Goal: Task Accomplishment & Management: Use online tool/utility

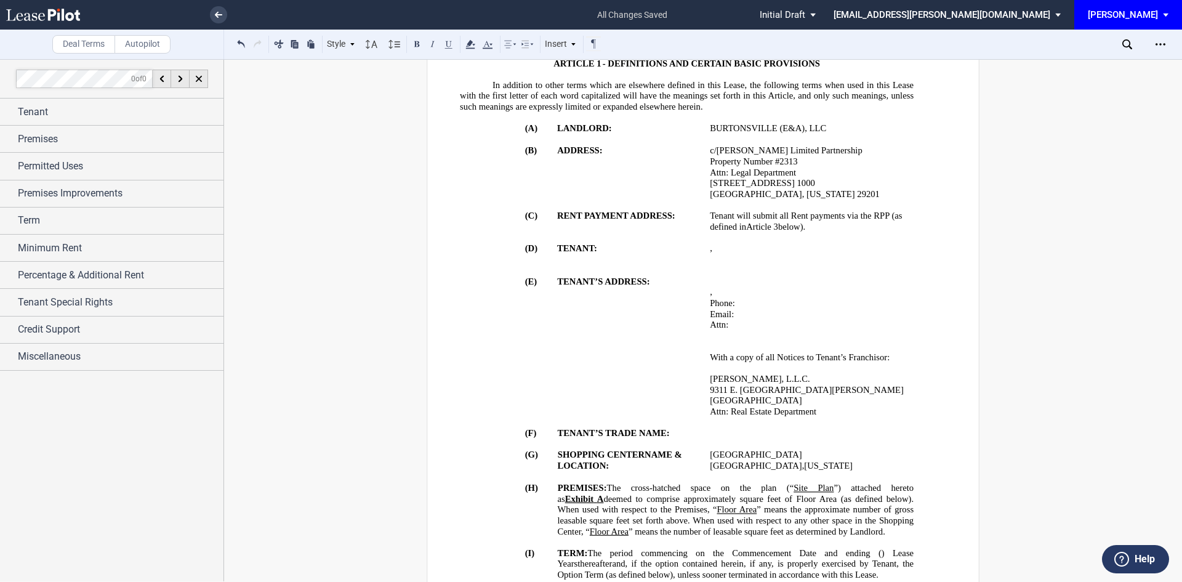
scroll to position [554, 0]
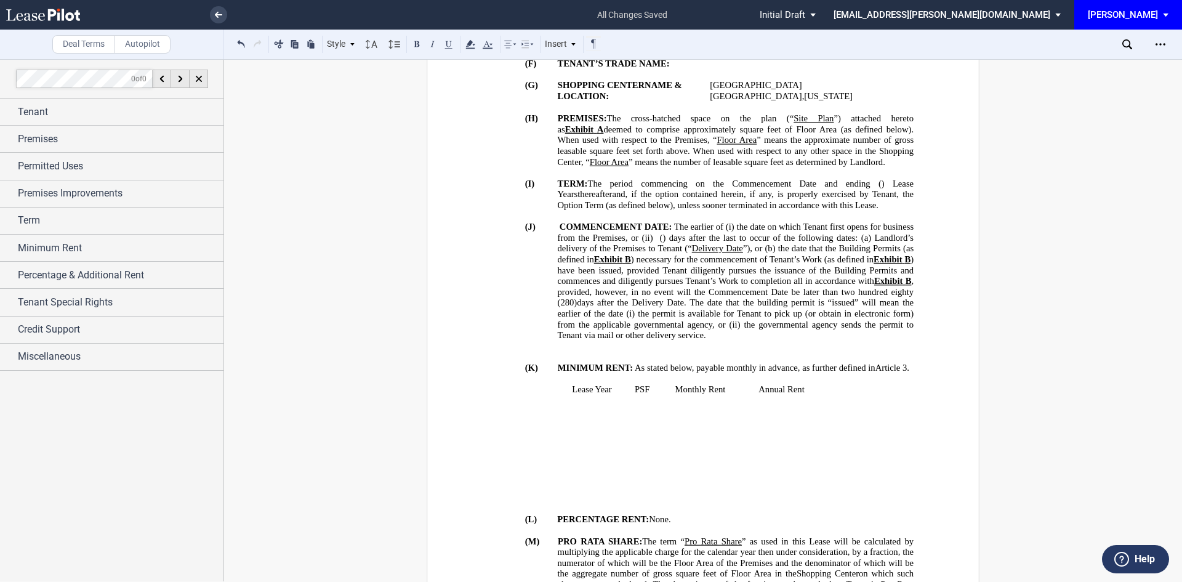
click at [671, 344] on p "﻿" at bounding box center [687, 346] width 454 height 11
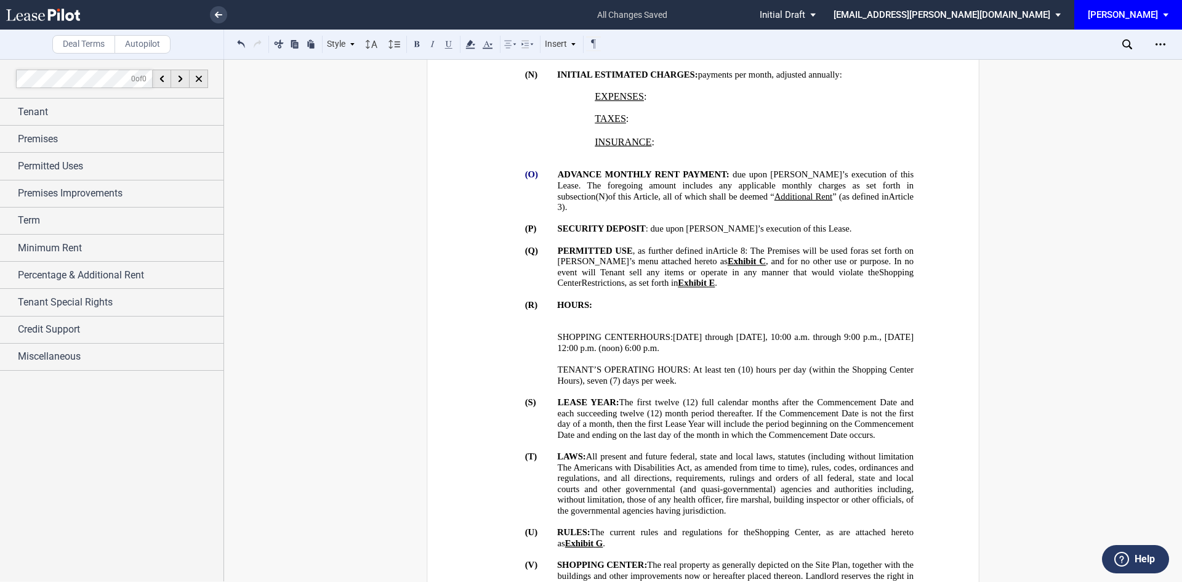
scroll to position [1232, 0]
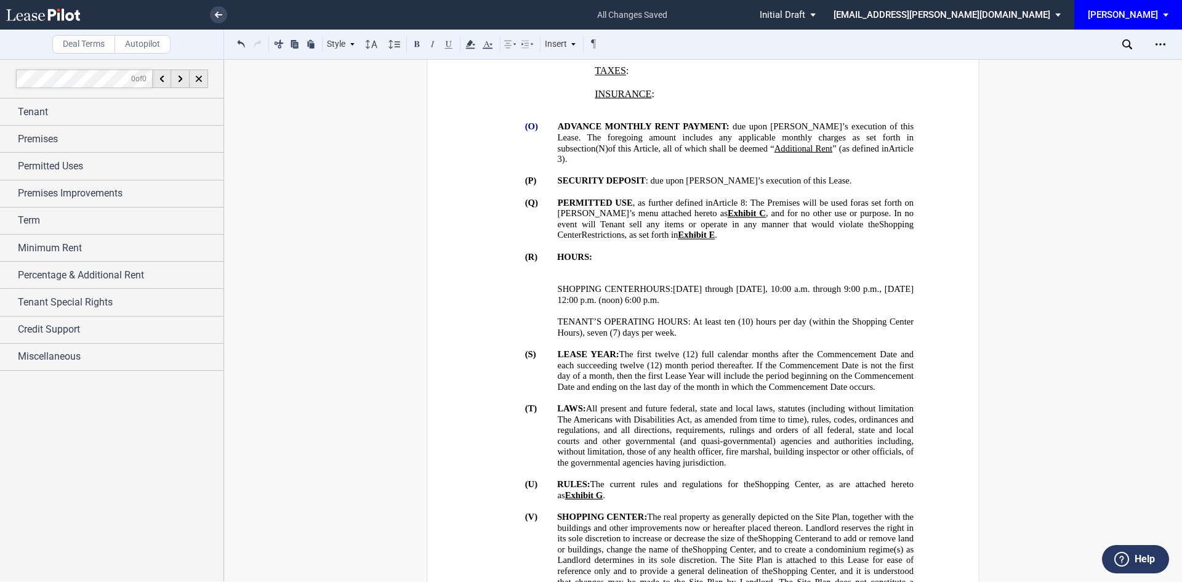
click at [595, 284] on p "﻿ DEVELOPMENT ﻿" at bounding box center [736, 278] width 357 height 11
click at [577, 273] on p "﻿" at bounding box center [687, 267] width 454 height 11
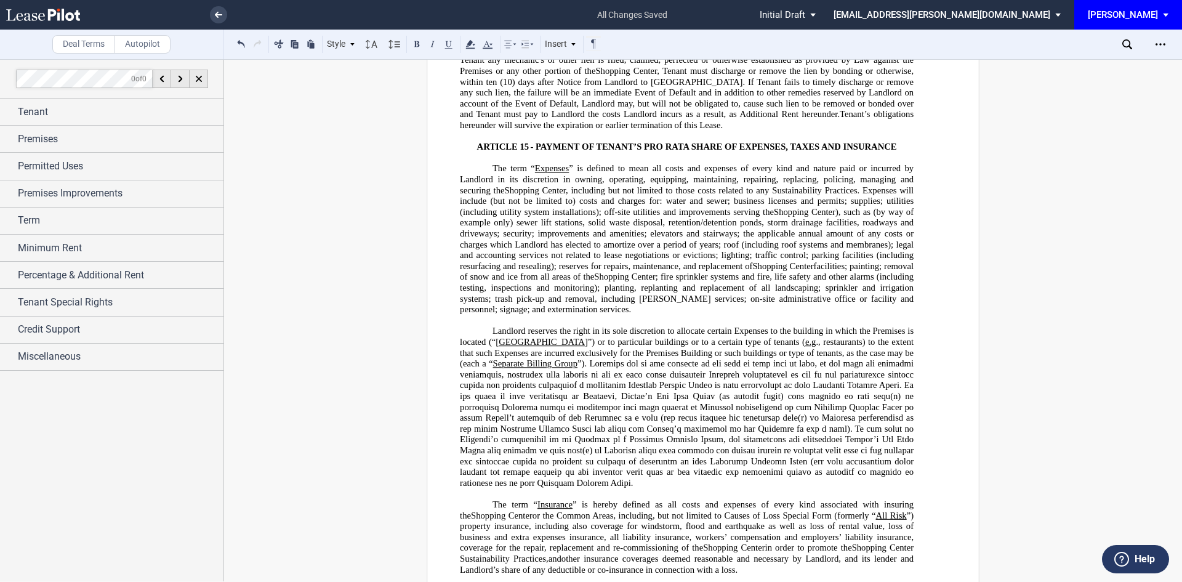
scroll to position [8805, 0]
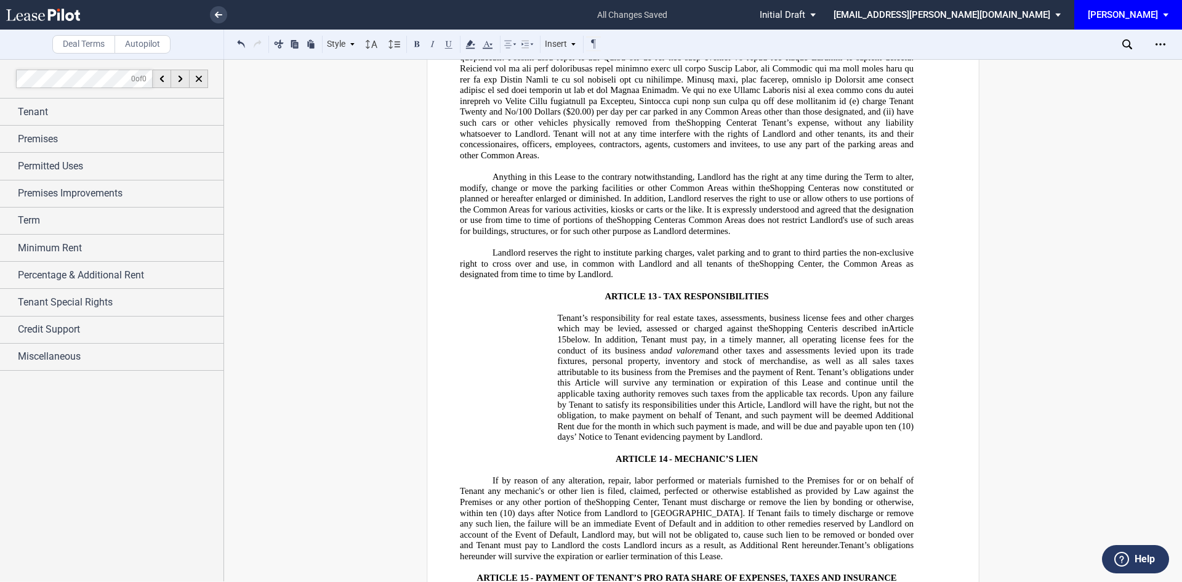
click at [528, 49] on icon at bounding box center [527, 44] width 15 height 15
click at [537, 71] on icon at bounding box center [539, 68] width 10 height 10
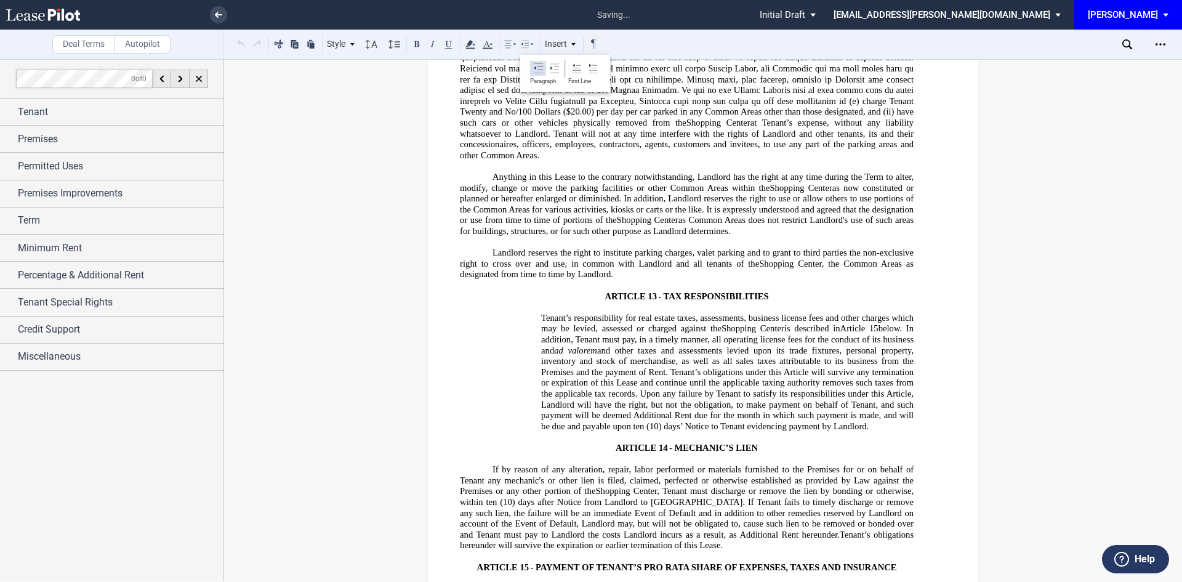
click at [537, 71] on icon at bounding box center [539, 68] width 10 height 10
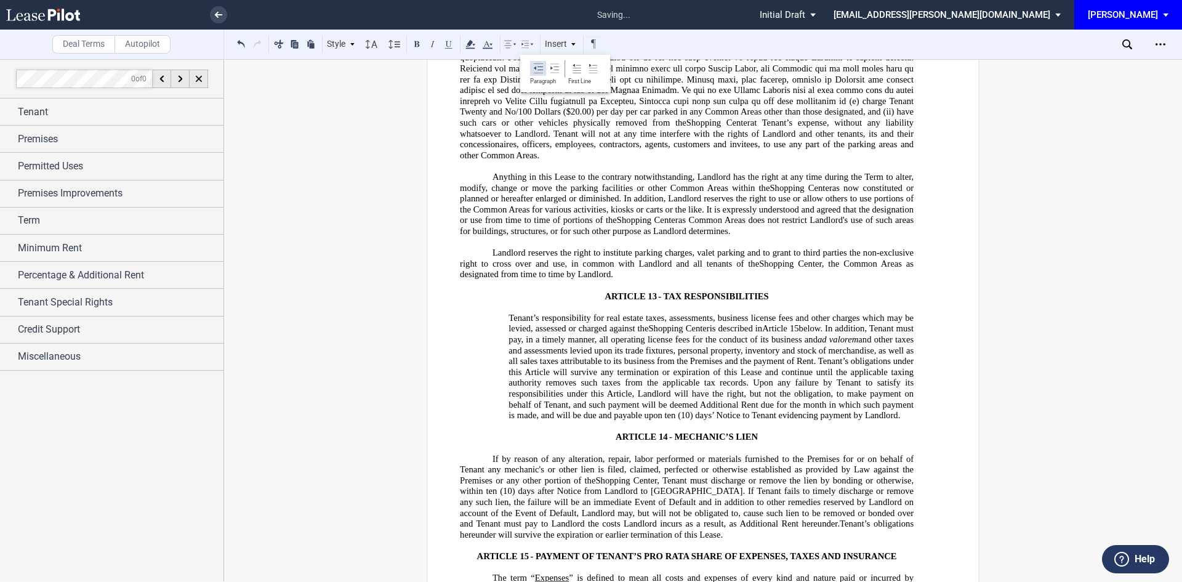
click at [537, 71] on icon at bounding box center [539, 68] width 10 height 10
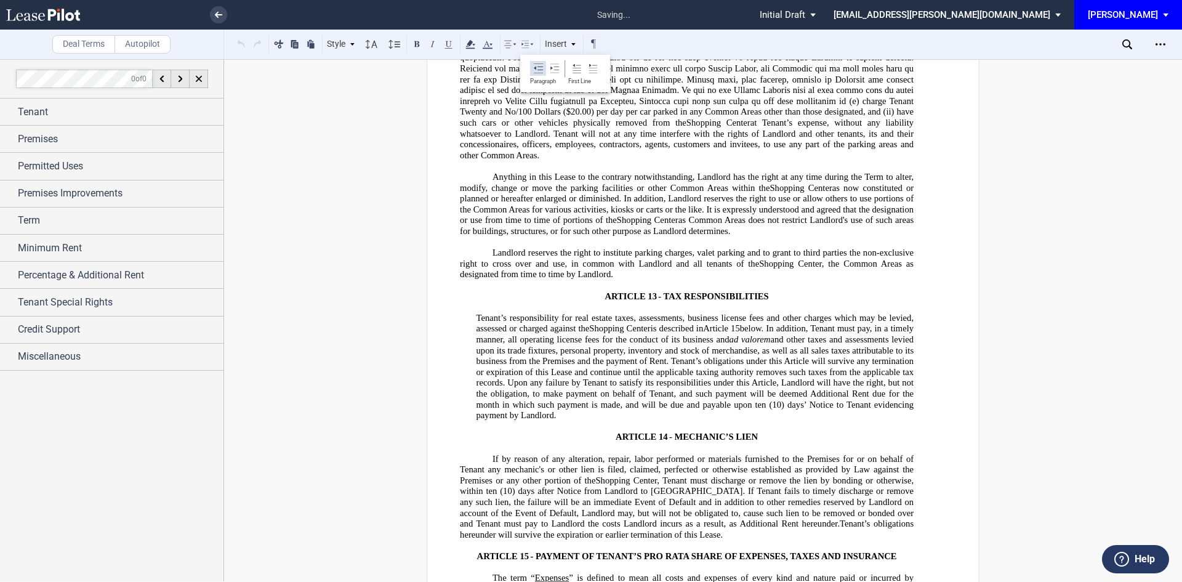
click at [537, 71] on icon at bounding box center [539, 68] width 10 height 10
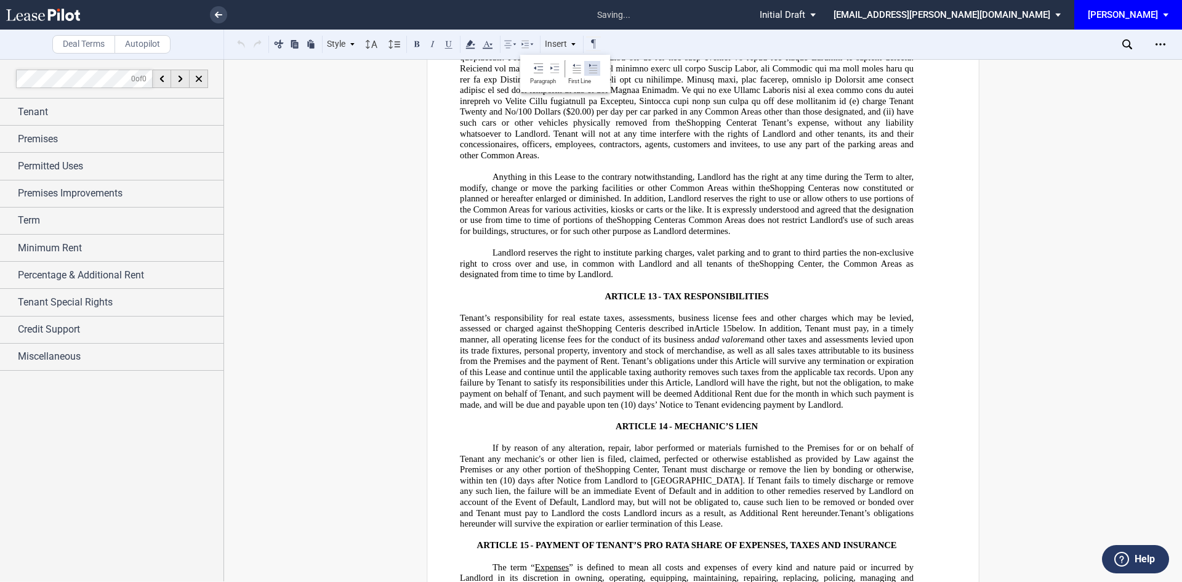
click at [592, 69] on icon at bounding box center [593, 68] width 10 height 10
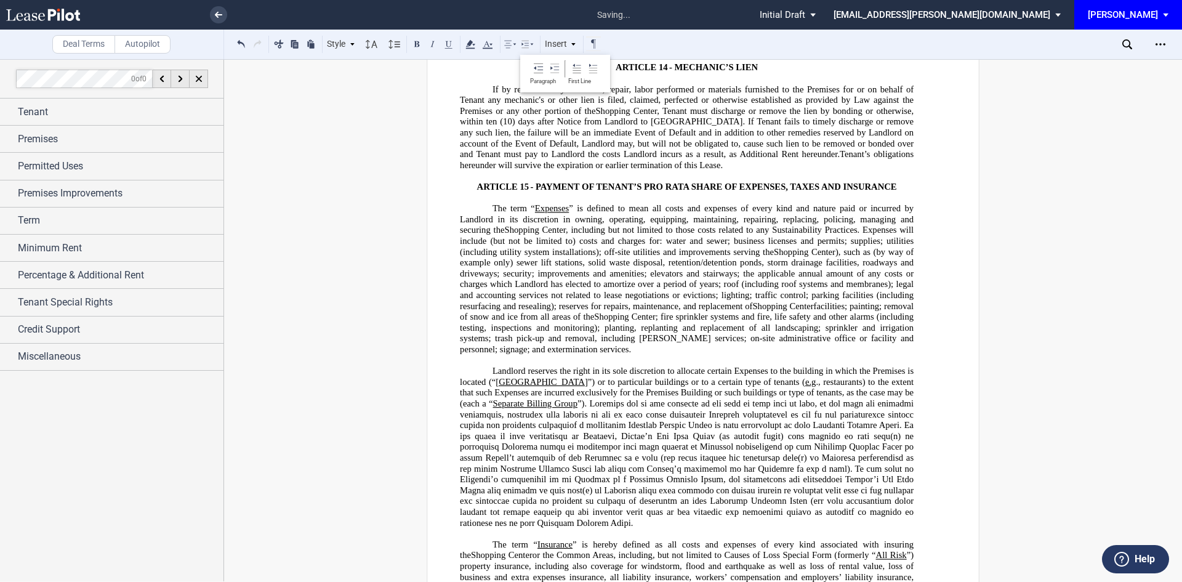
scroll to position [9544, 0]
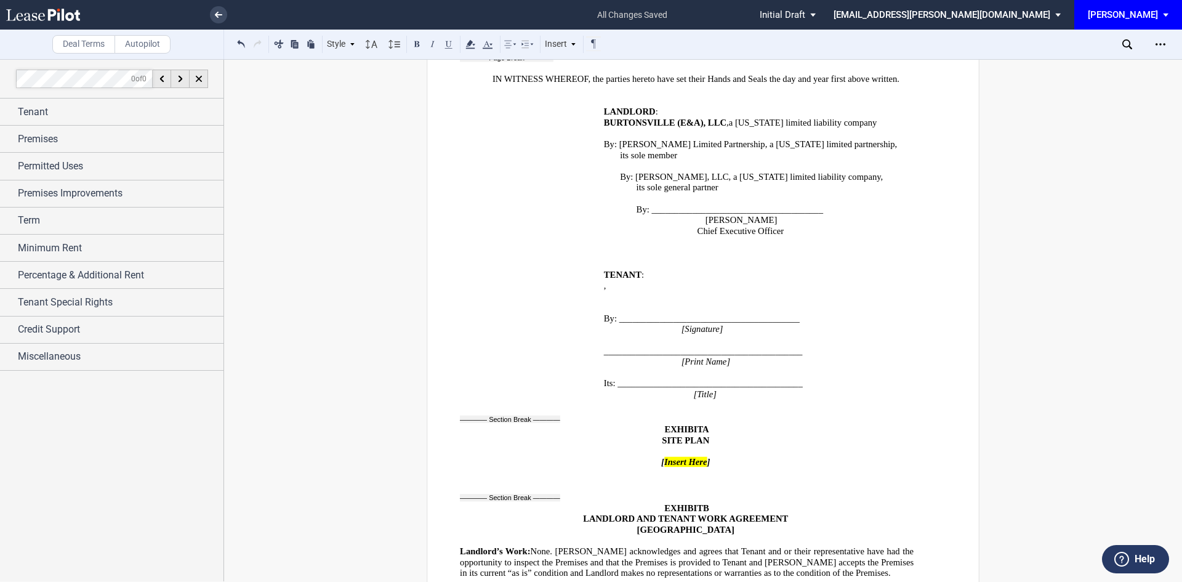
scroll to position [23522, 0]
drag, startPoint x: 663, startPoint y: 280, endPoint x: 703, endPoint y: 278, distance: 39.5
click at [703, 458] on span "Insert Here" at bounding box center [685, 463] width 43 height 10
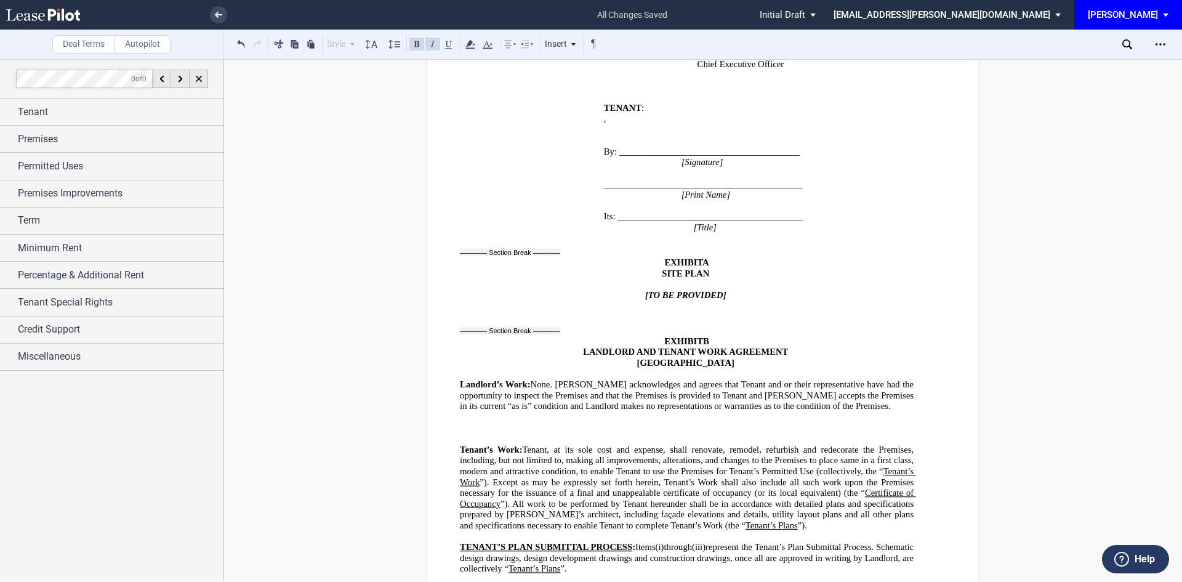
scroll to position [23707, 0]
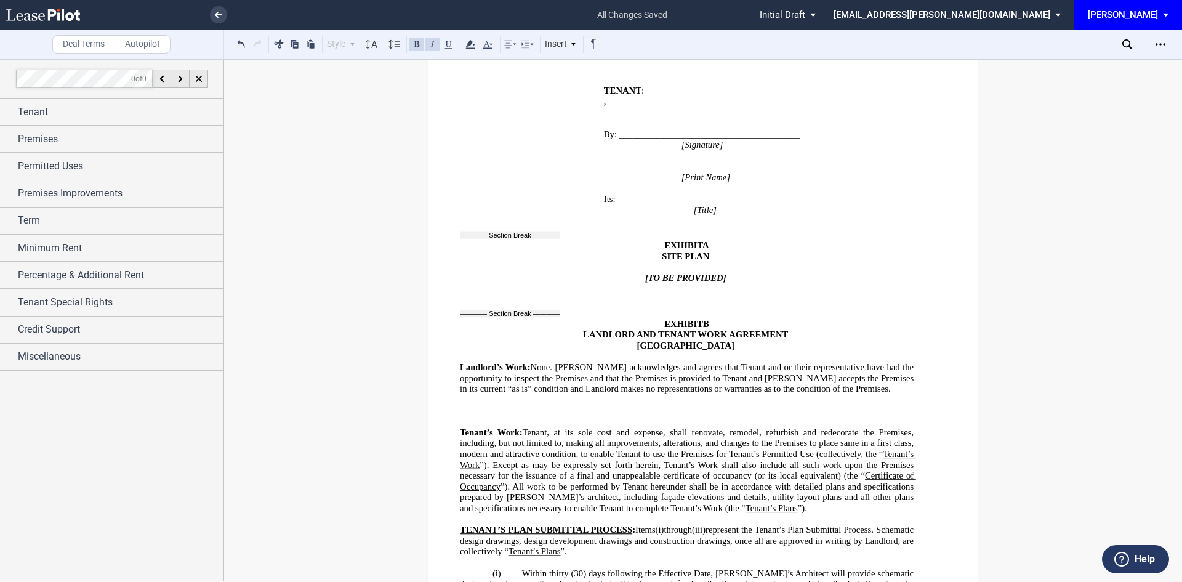
click at [502, 395] on p "﻿" at bounding box center [687, 400] width 454 height 11
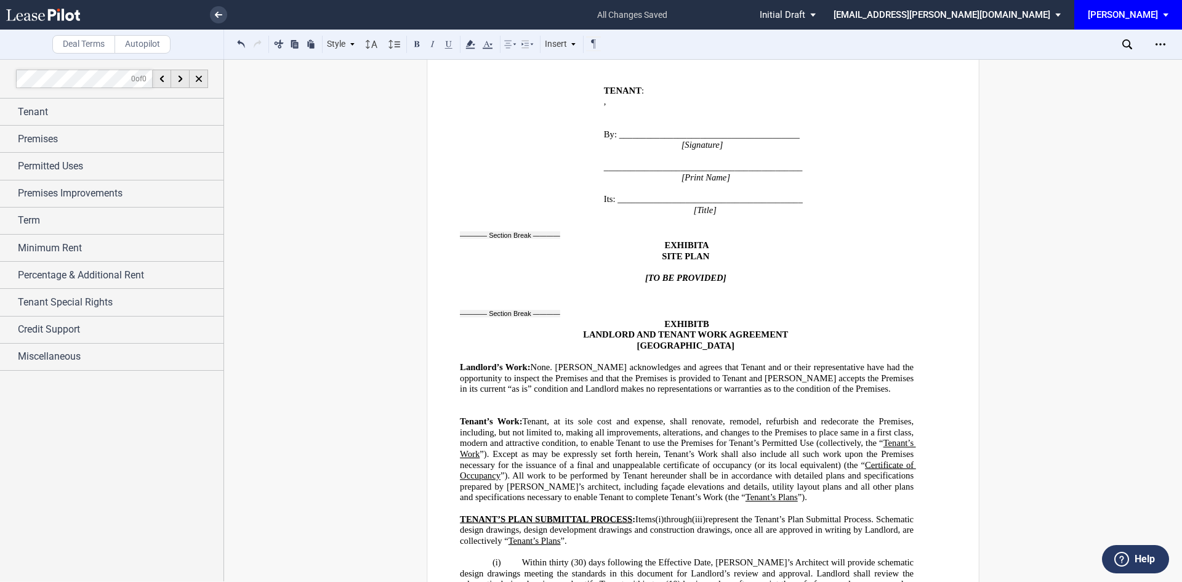
click at [485, 395] on p "﻿" at bounding box center [687, 400] width 454 height 11
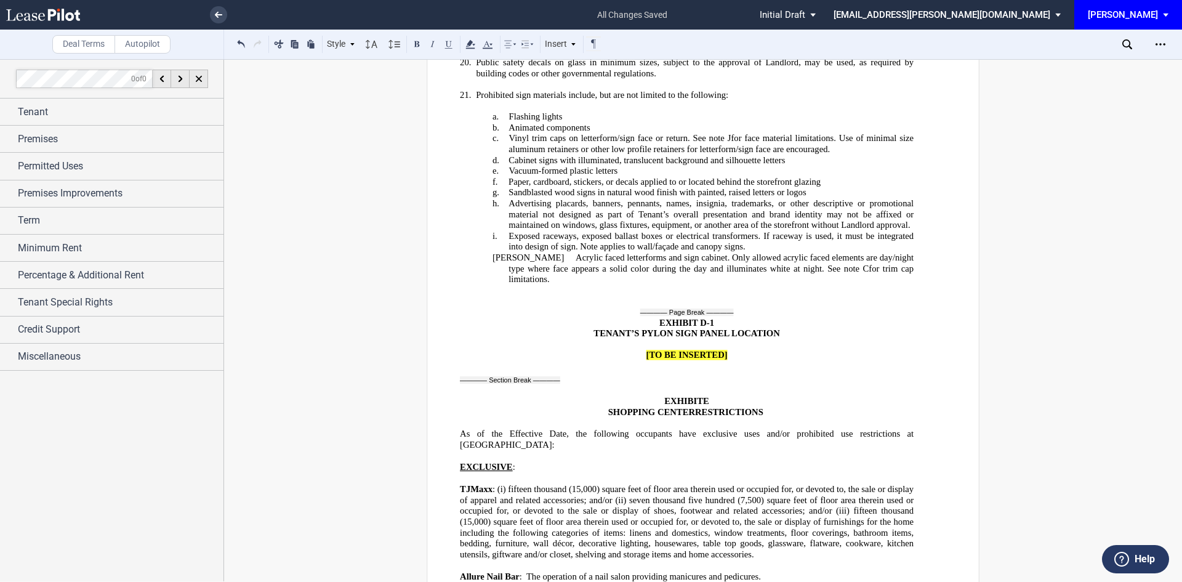
scroll to position [28325, 0]
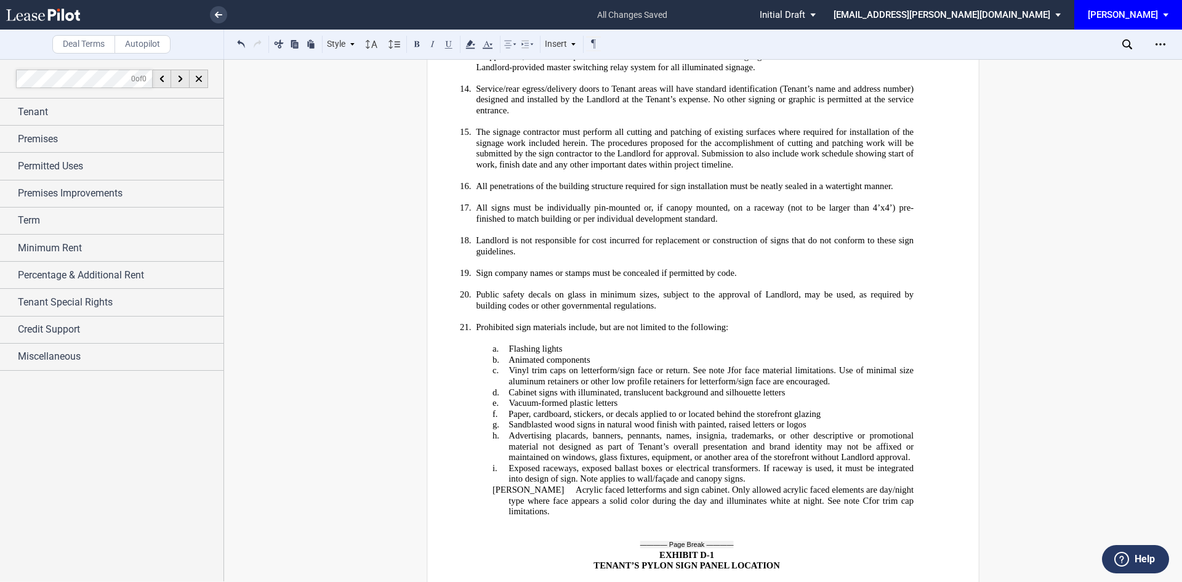
click at [688, 581] on span "﻿[TO BE INSERTED]" at bounding box center [687, 587] width 81 height 10
drag, startPoint x: 647, startPoint y: 377, endPoint x: 721, endPoint y: 382, distance: 74.7
click at [721, 581] on span "﻿[TO BE P﻿ROVIDED]" at bounding box center [687, 587] width 84 height 10
click at [436, 41] on button at bounding box center [432, 43] width 15 height 15
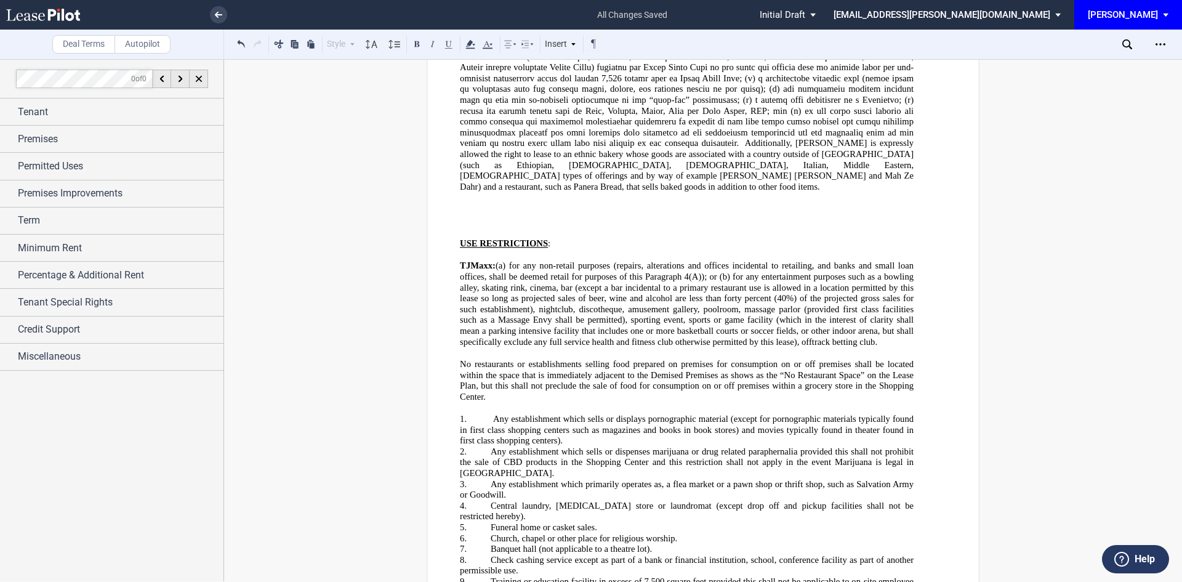
scroll to position [29557, 0]
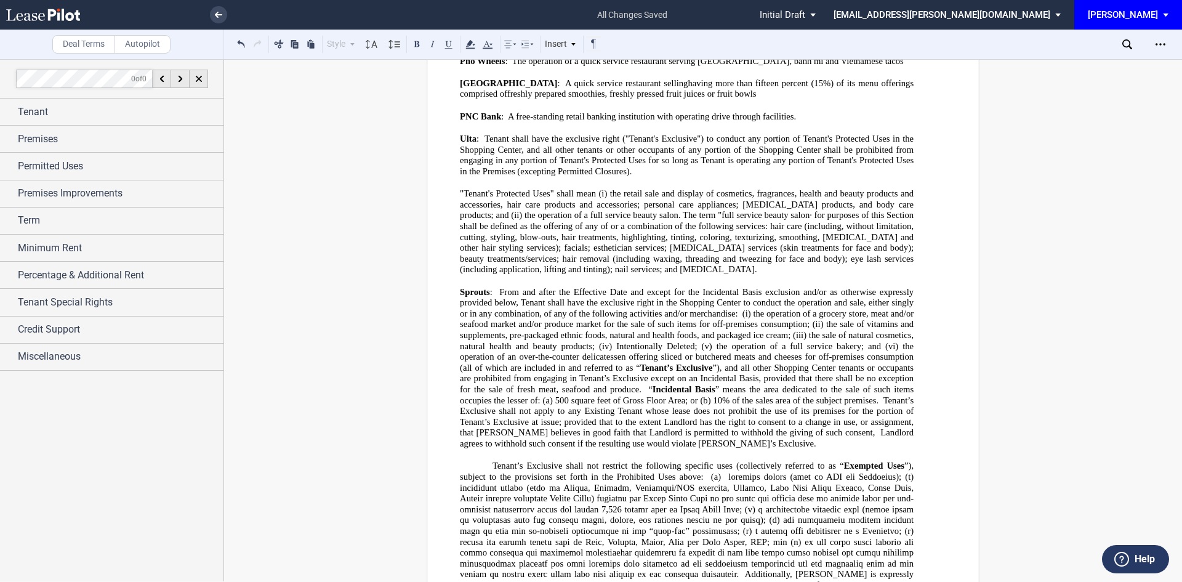
drag, startPoint x: 458, startPoint y: 407, endPoint x: 453, endPoint y: 377, distance: 29.9
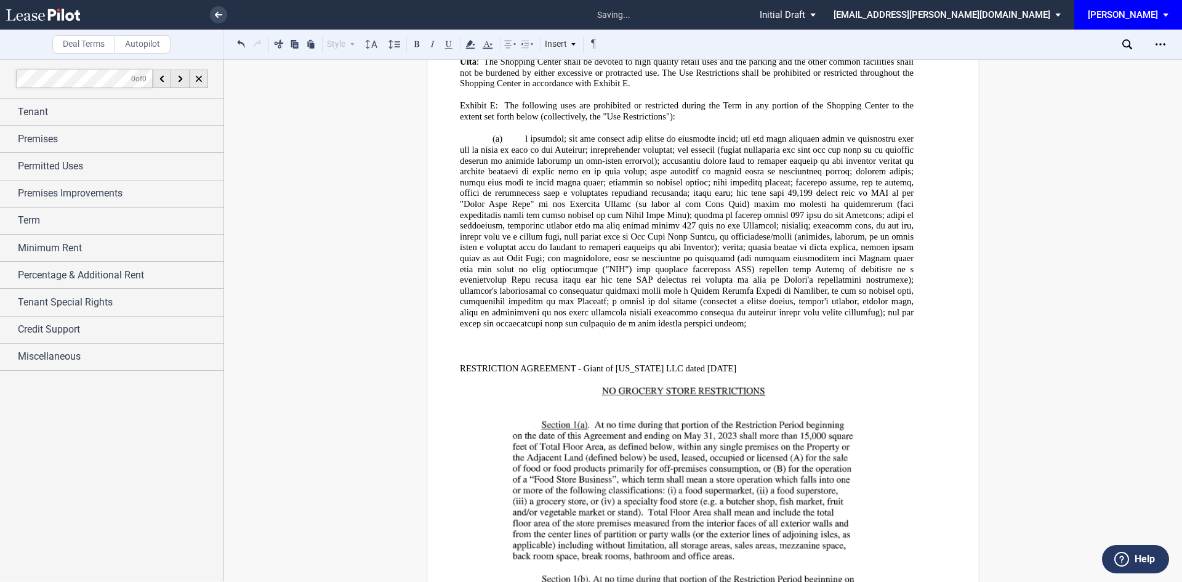
scroll to position [31835, 0]
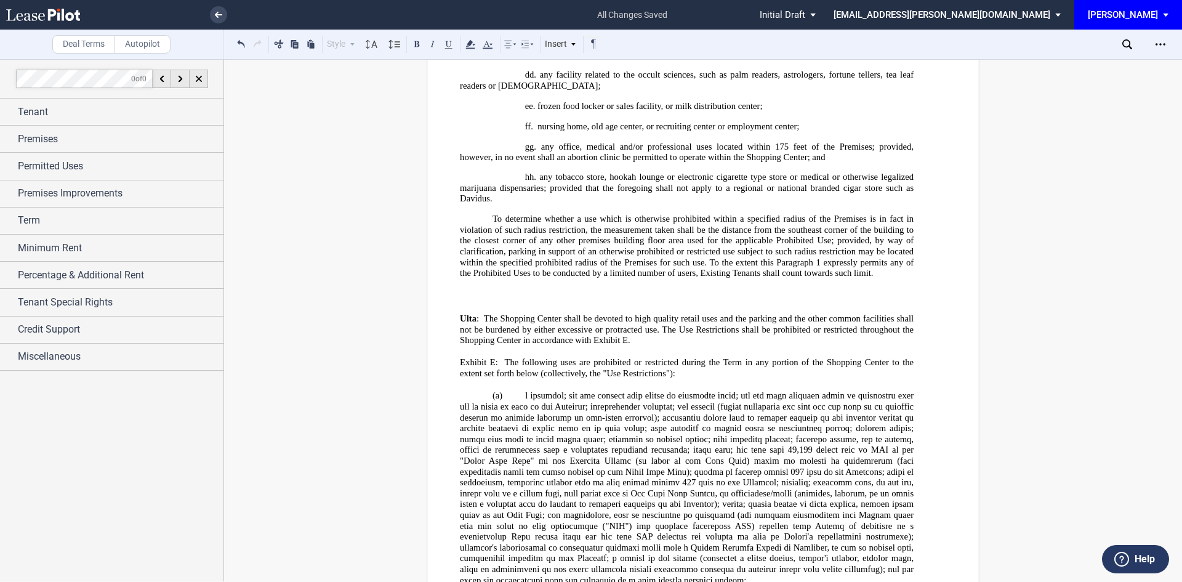
click at [482, 581] on p "﻿" at bounding box center [687, 592] width 454 height 12
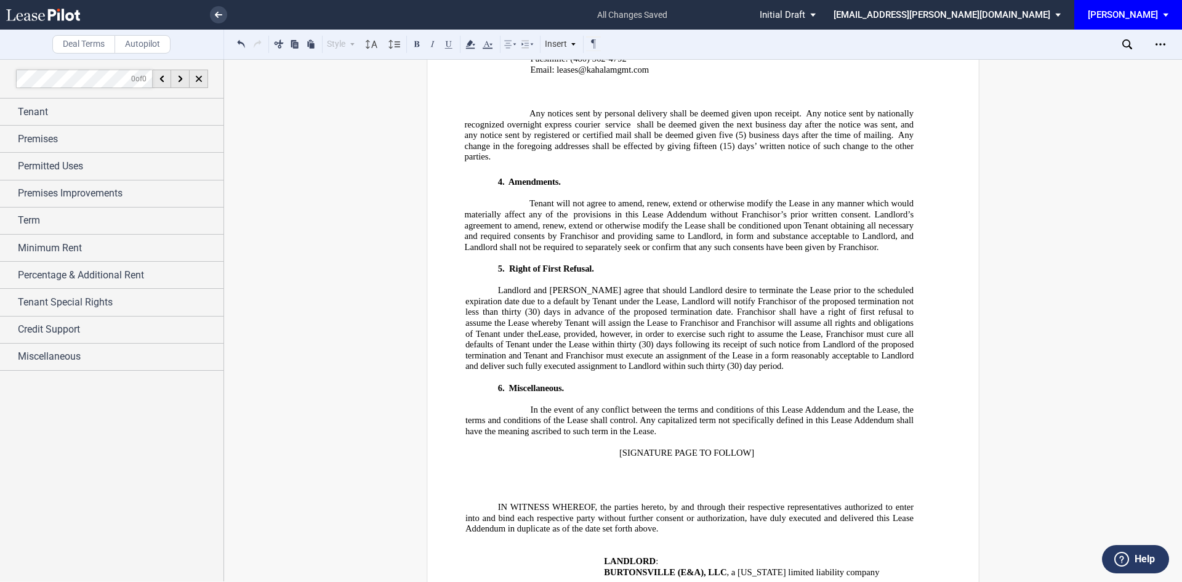
scroll to position [37748, 0]
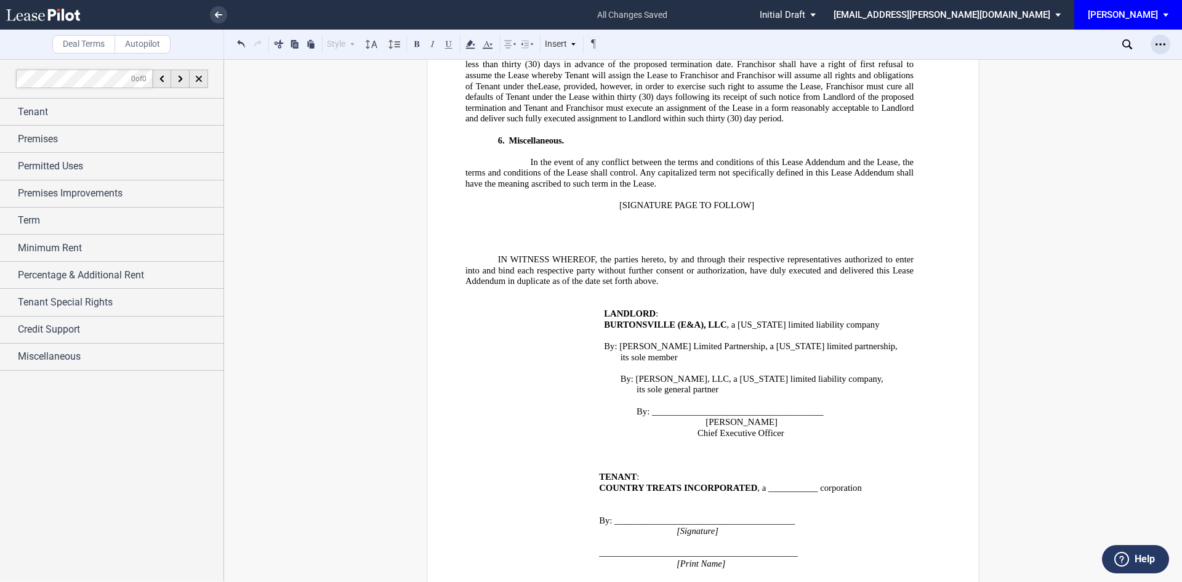
click at [1158, 42] on icon "Open Lease options menu" at bounding box center [1161, 44] width 10 height 10
click at [1034, 60] on div "Download" at bounding box center [1084, 66] width 172 height 17
